Goal: Transaction & Acquisition: Subscribe to service/newsletter

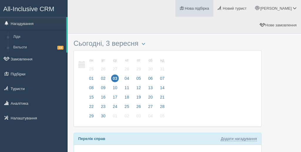
click at [209, 11] on span "Нова підбірка" at bounding box center [197, 8] width 24 height 4
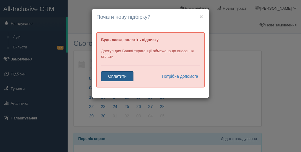
click at [117, 76] on link "Оплатити" at bounding box center [117, 76] width 32 height 10
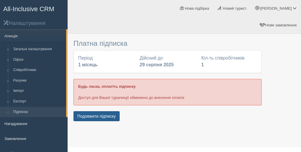
click at [104, 111] on button "Подовжити підписку" at bounding box center [97, 116] width 46 height 10
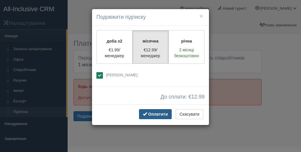
click at [156, 116] on span "Оплатити" at bounding box center [158, 114] width 20 height 5
